Goal: Task Accomplishment & Management: Use online tool/utility

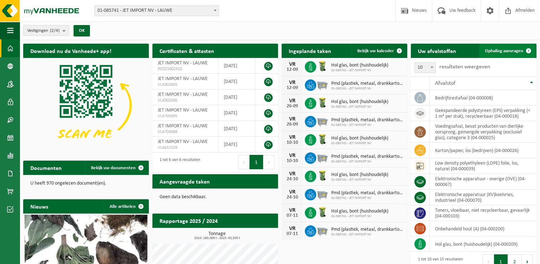
click at [522, 51] on span at bounding box center [529, 51] width 14 height 14
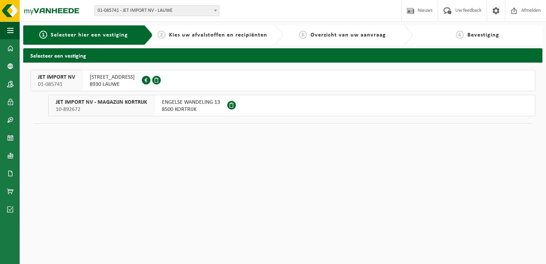
click at [110, 105] on span "JET IMPORT NV - MAGAZIJN KORTRIJK" at bounding box center [101, 102] width 91 height 7
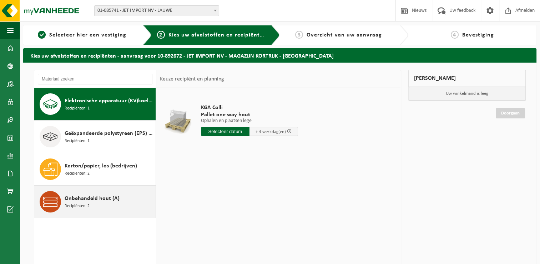
click at [90, 202] on span "Onbehandeld hout (A)" at bounding box center [92, 198] width 55 height 9
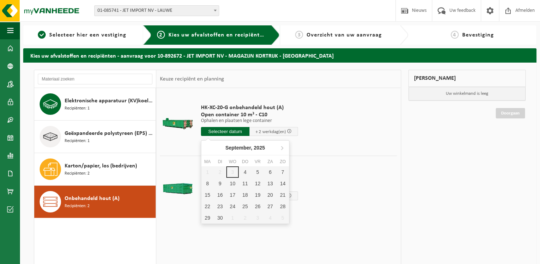
click at [217, 127] on input "text" at bounding box center [225, 131] width 49 height 9
click at [244, 171] on div "4" at bounding box center [245, 171] width 12 height 11
type input "Van 2025-09-04"
type input "2025-09-04"
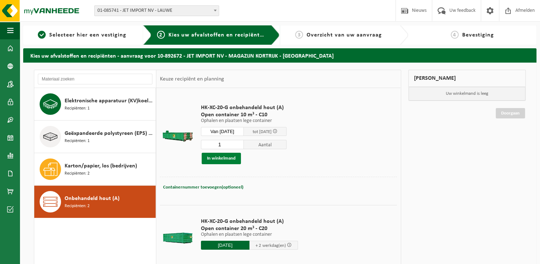
click at [229, 154] on button "In winkelmand" at bounding box center [221, 157] width 39 height 11
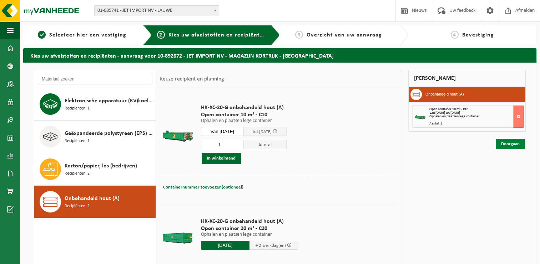
click at [517, 142] on link "Doorgaan" at bounding box center [510, 144] width 29 height 10
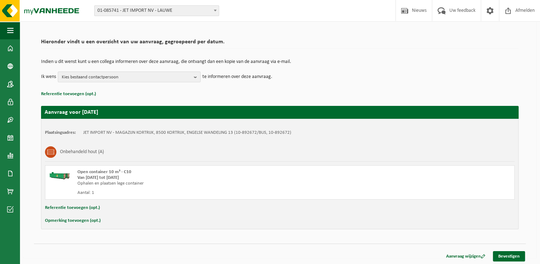
scroll to position [42, 0]
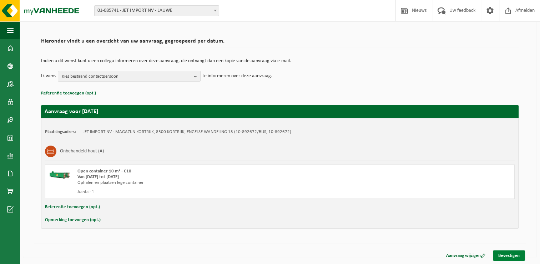
click at [514, 252] on link "Bevestigen" at bounding box center [509, 255] width 32 height 10
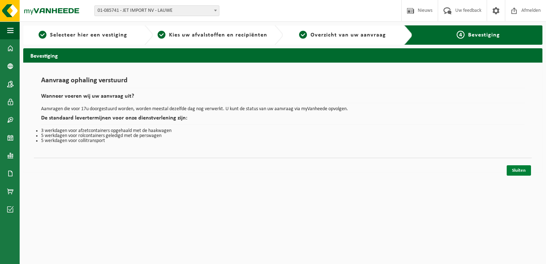
click at [521, 171] on link "Sluiten" at bounding box center [518, 170] width 24 height 10
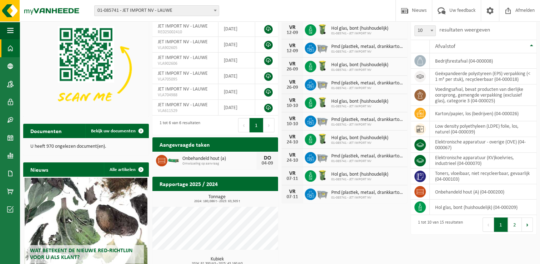
scroll to position [91, 0]
